Goal: Find specific page/section: Find specific page/section

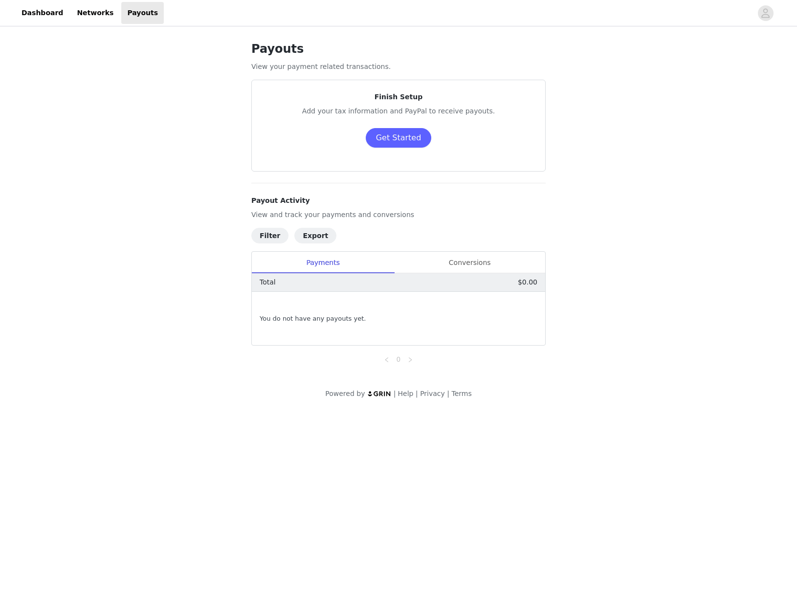
click at [200, 112] on div "Payouts View your payment related transactions. Finish Setup Add your tax infor…" at bounding box center [398, 219] width 797 height 382
click at [45, 15] on link "Dashboard" at bounding box center [42, 13] width 53 height 22
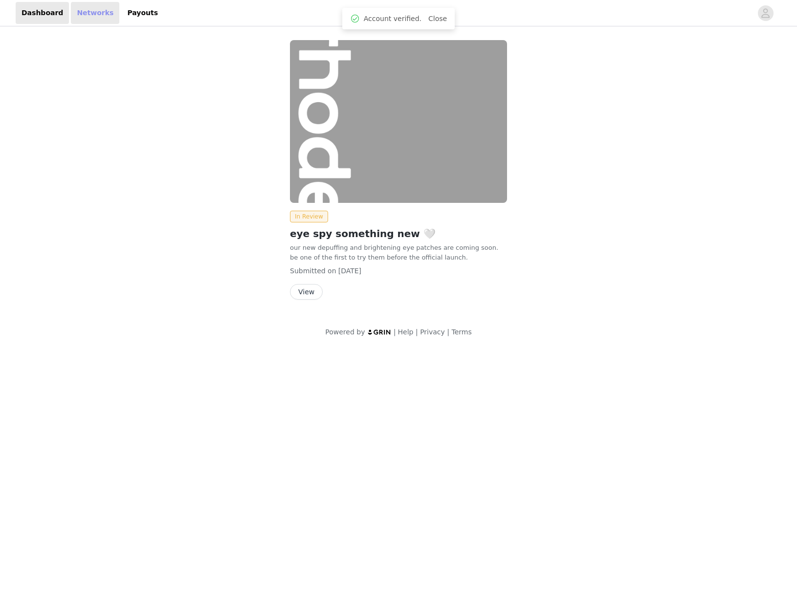
click at [81, 11] on link "Networks" at bounding box center [95, 13] width 48 height 22
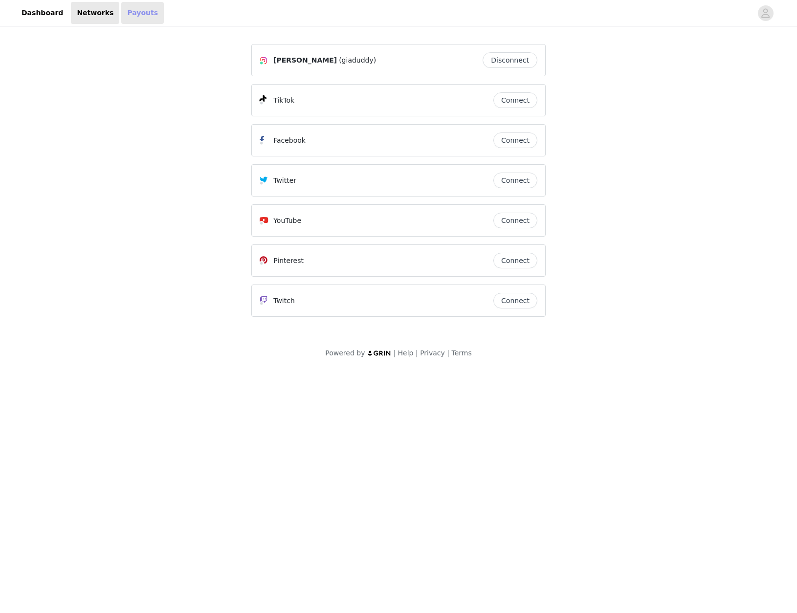
click at [130, 12] on link "Payouts" at bounding box center [142, 13] width 43 height 22
